Goal: Task Accomplishment & Management: Complete application form

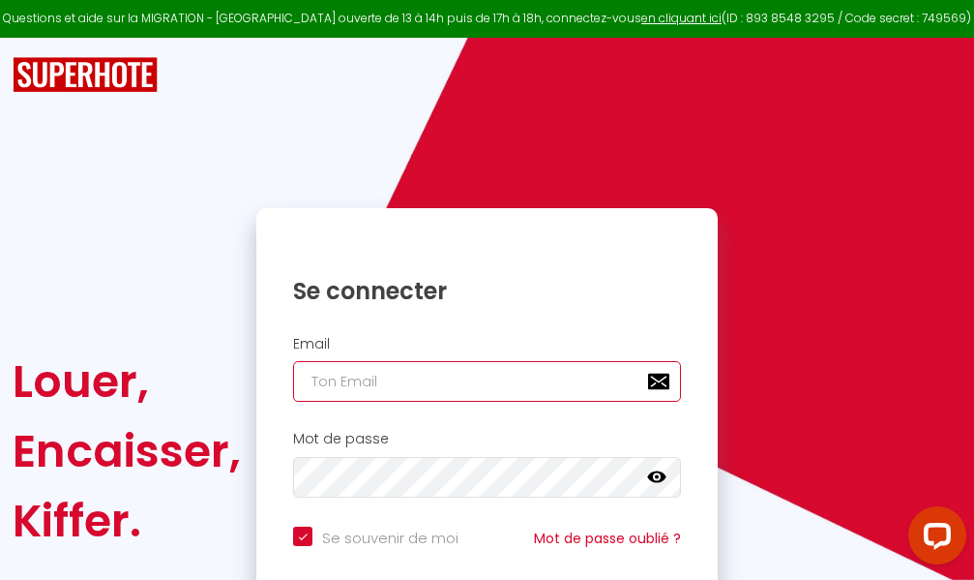
click at [463, 381] on input "email" at bounding box center [487, 381] width 388 height 41
type input "m"
checkbox input "true"
type input "ma"
checkbox input "true"
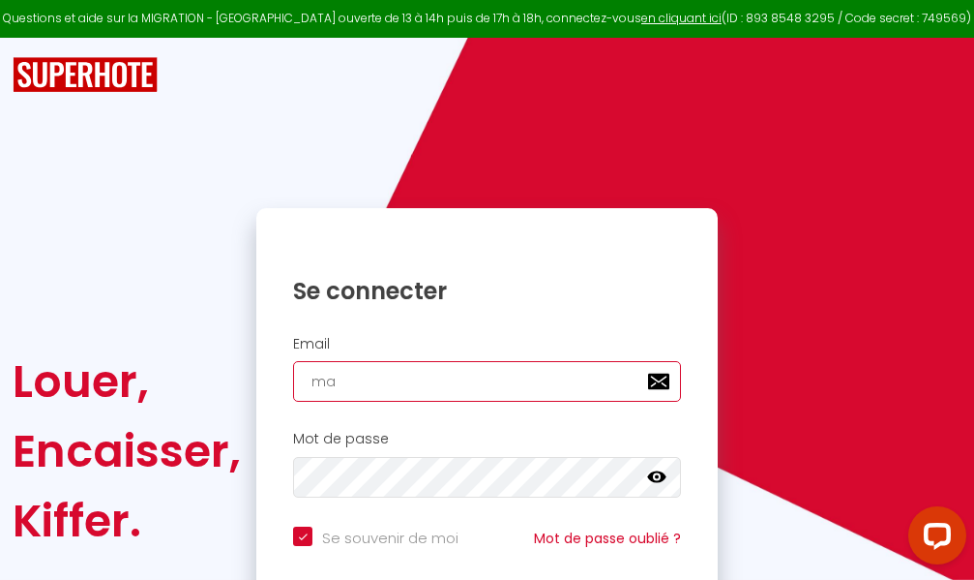
type input "mar"
checkbox input "true"
type input "marc"
checkbox input "true"
type input "marcd"
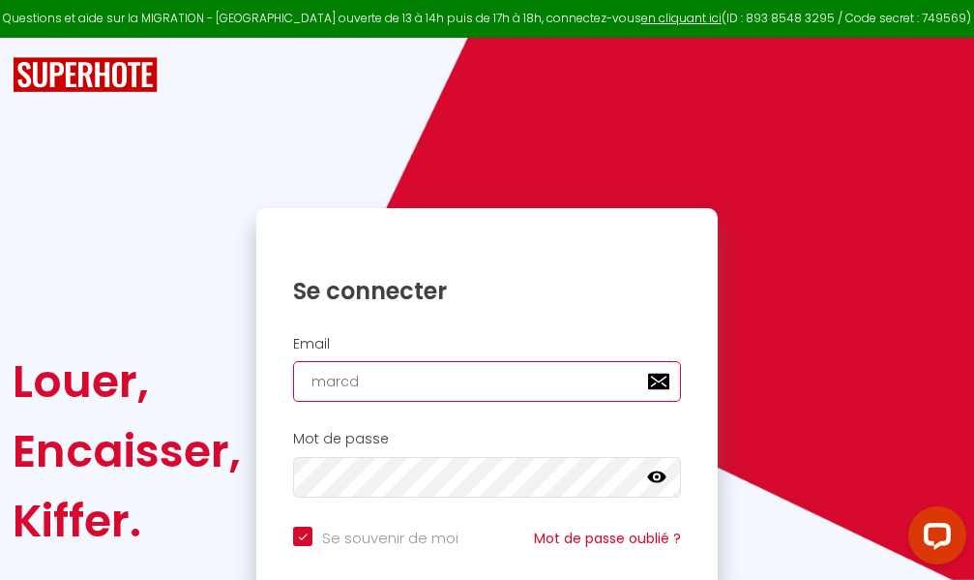
checkbox input "true"
type input "marcdp"
checkbox input "true"
type input "marcdpo"
checkbox input "true"
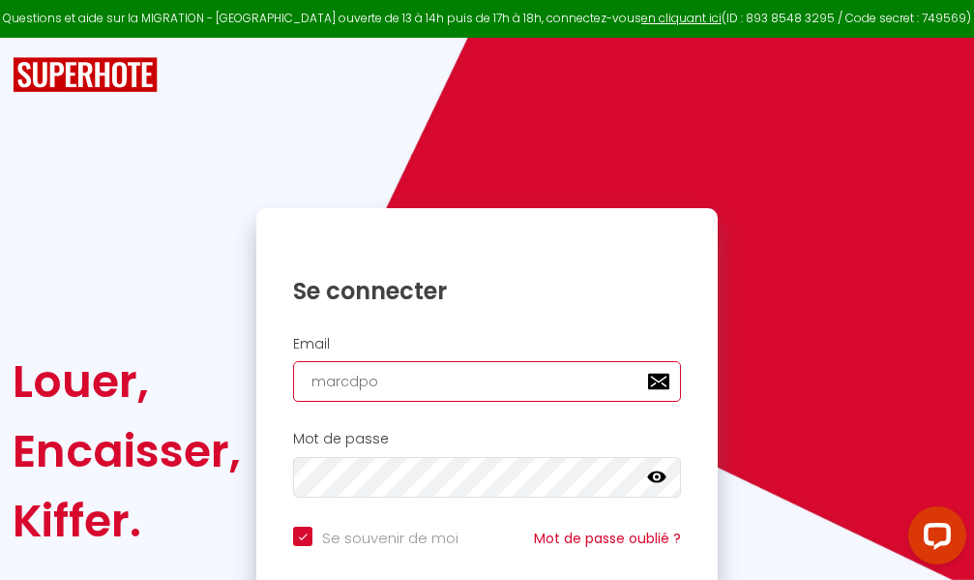
type input "marcdpoz"
checkbox input "true"
type input "marcdpoz."
checkbox input "true"
type input "marcdpoz.l"
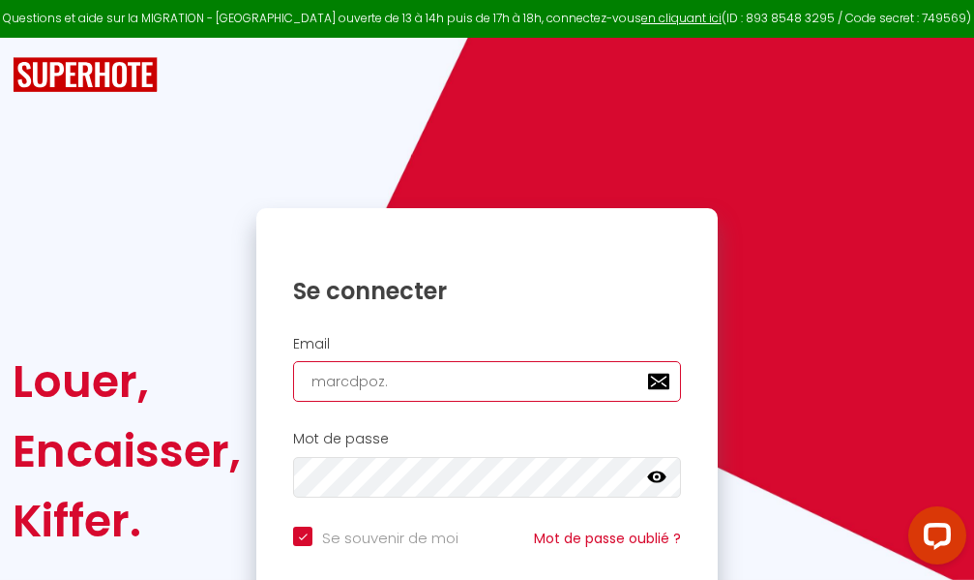
checkbox input "true"
type input "marcdpoz.lo"
checkbox input "true"
type input "marcdpoz.loc"
checkbox input "true"
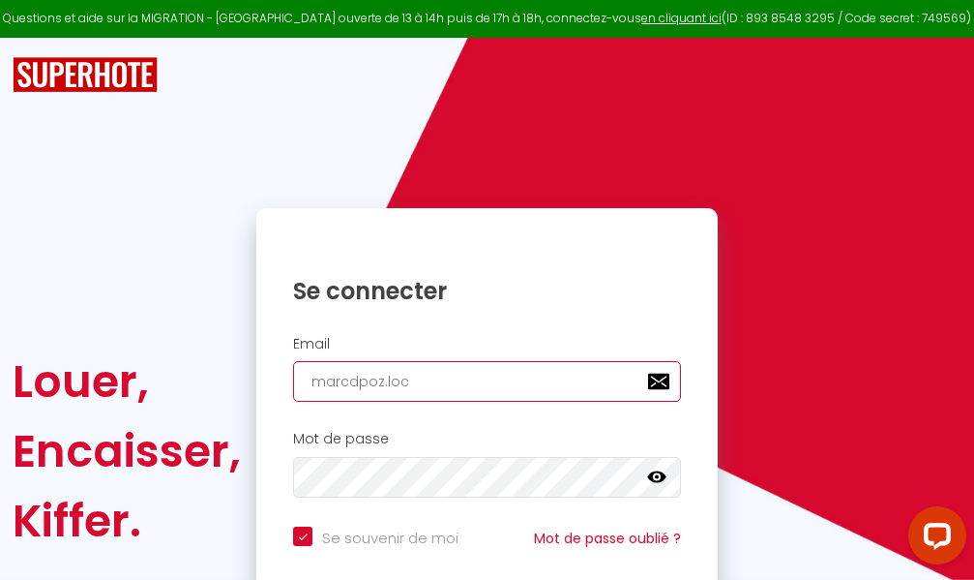
type input "marcdpoz.loca"
checkbox input "true"
type input "marcdpoz.locat"
checkbox input "true"
type input "marcdpoz.locati"
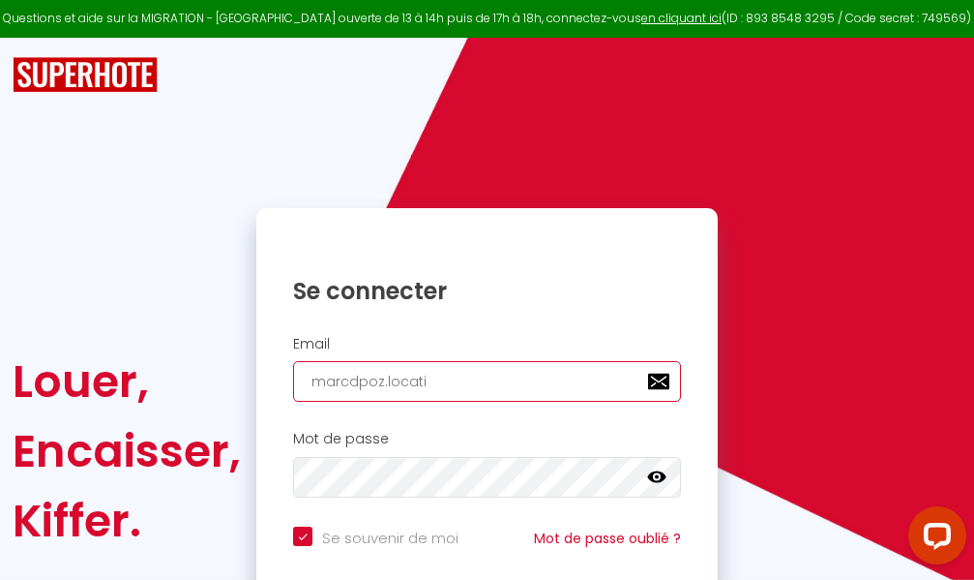
checkbox input "true"
type input "marcdpoz.locatio"
checkbox input "true"
type input "marcdpoz.location"
checkbox input "true"
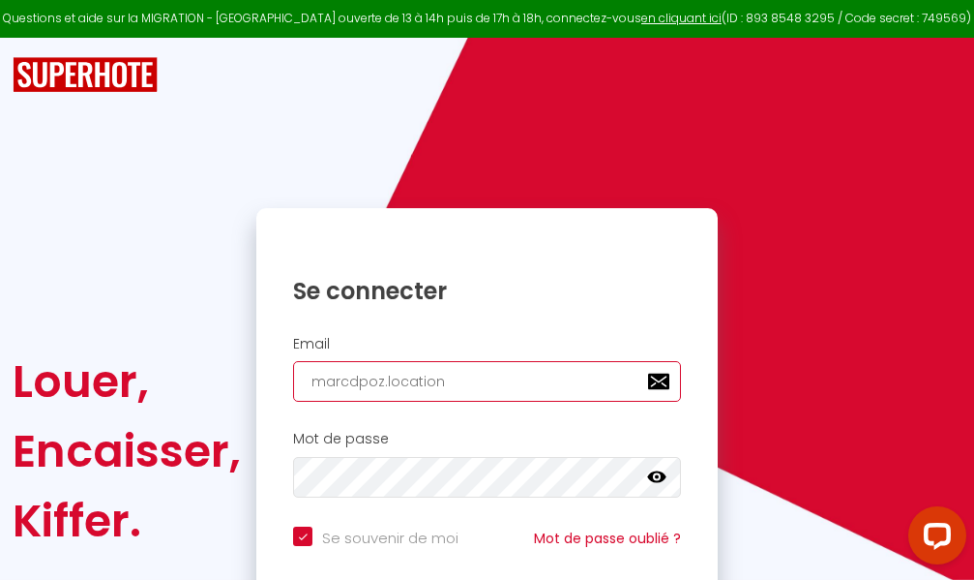
type input "marcdpoz.location@"
checkbox input "true"
type input "marcdpoz.location@g"
checkbox input "true"
type input "marcdpoz.location@gm"
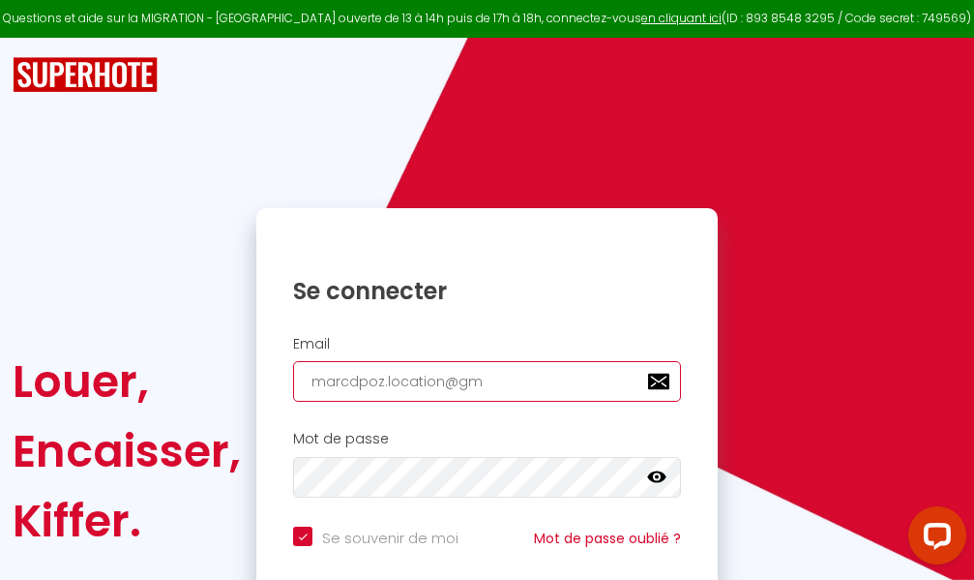
checkbox input "true"
type input "marcdpoz.location@gma"
checkbox input "true"
type input "marcdpoz.location@gmai"
checkbox input "true"
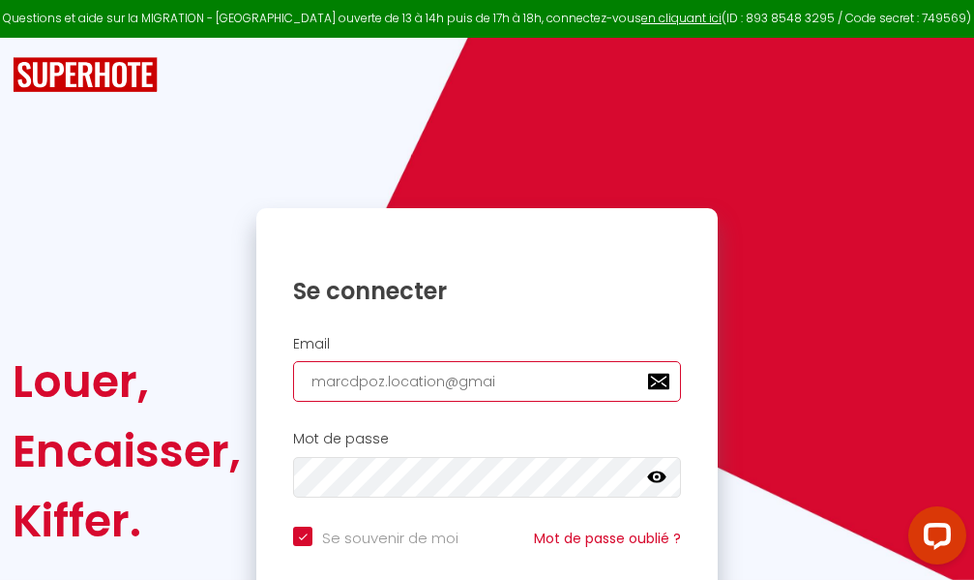
type input "[EMAIL_ADDRESS]"
checkbox input "true"
type input "[EMAIL_ADDRESS]."
checkbox input "true"
type input "marcdpoz.location@gmail.c"
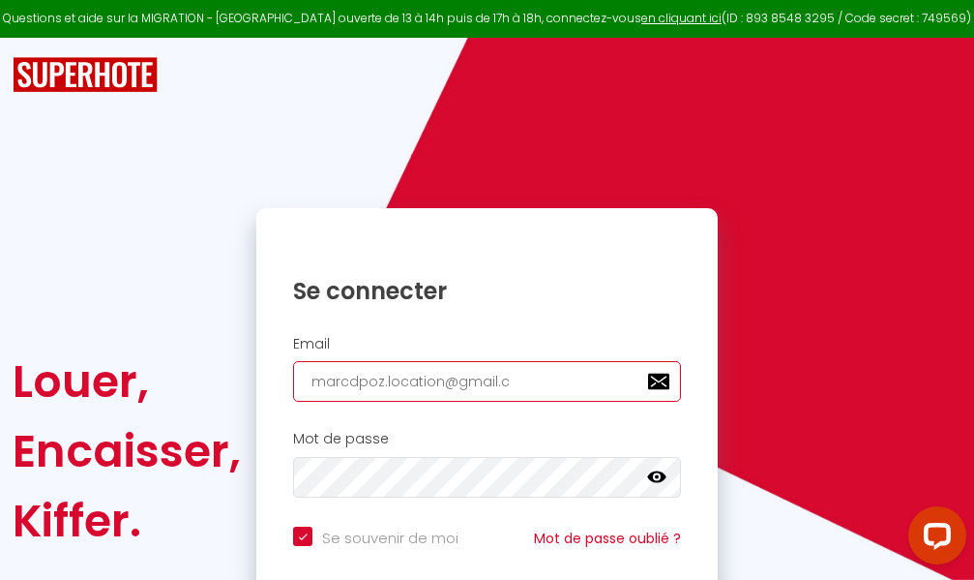
checkbox input "true"
type input "[EMAIL_ADDRESS][DOMAIN_NAME]"
checkbox input "true"
type input "[EMAIL_ADDRESS][DOMAIN_NAME]"
checkbox input "true"
